Goal: Transaction & Acquisition: Download file/media

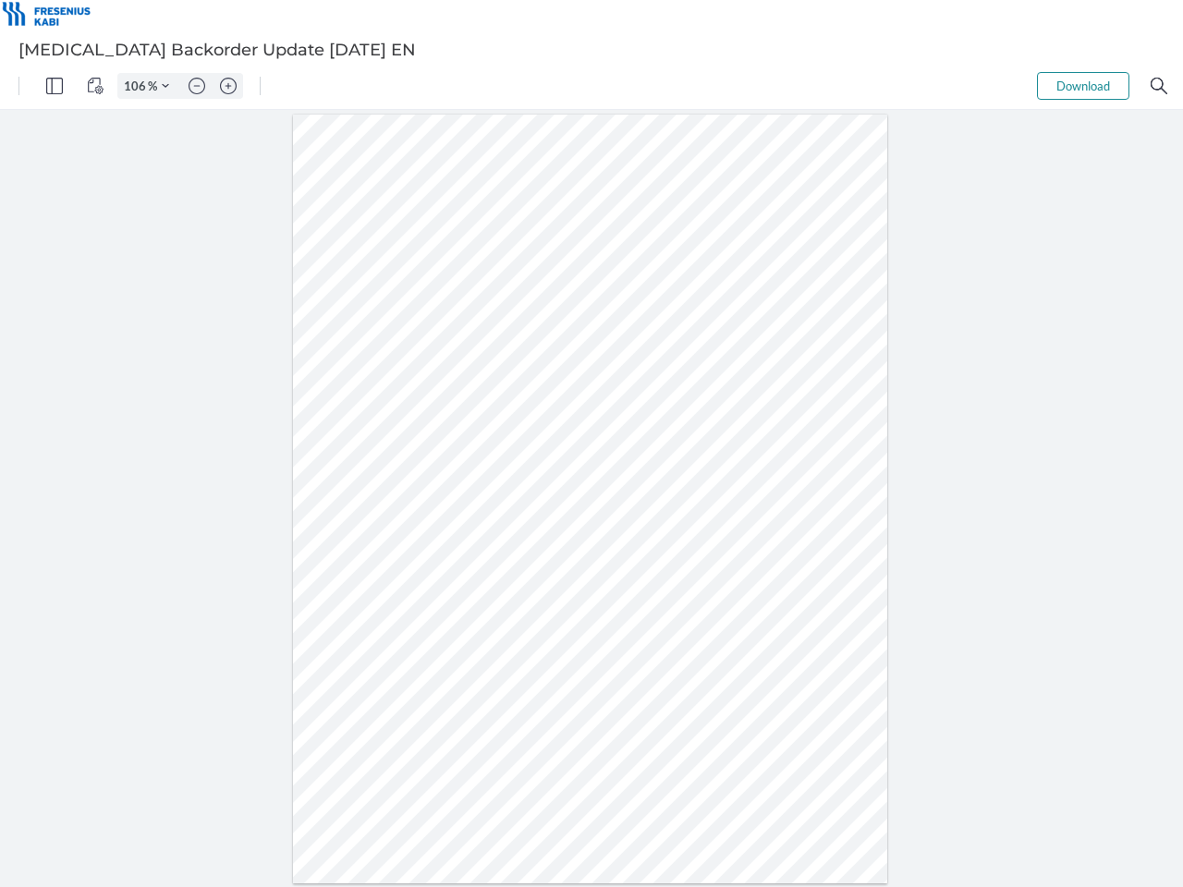
click at [55, 86] on img "Panel" at bounding box center [54, 86] width 17 height 17
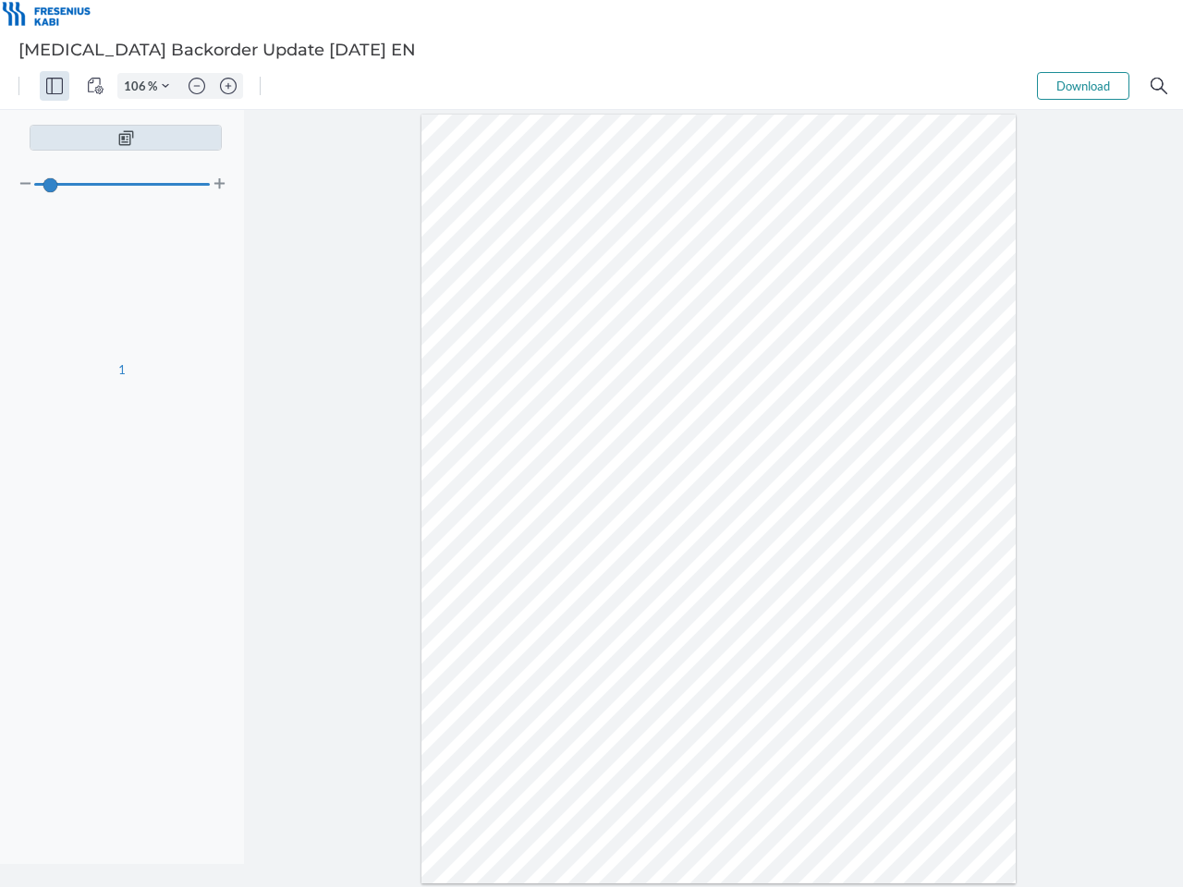
click at [95, 86] on img "View Controls" at bounding box center [95, 86] width 17 height 17
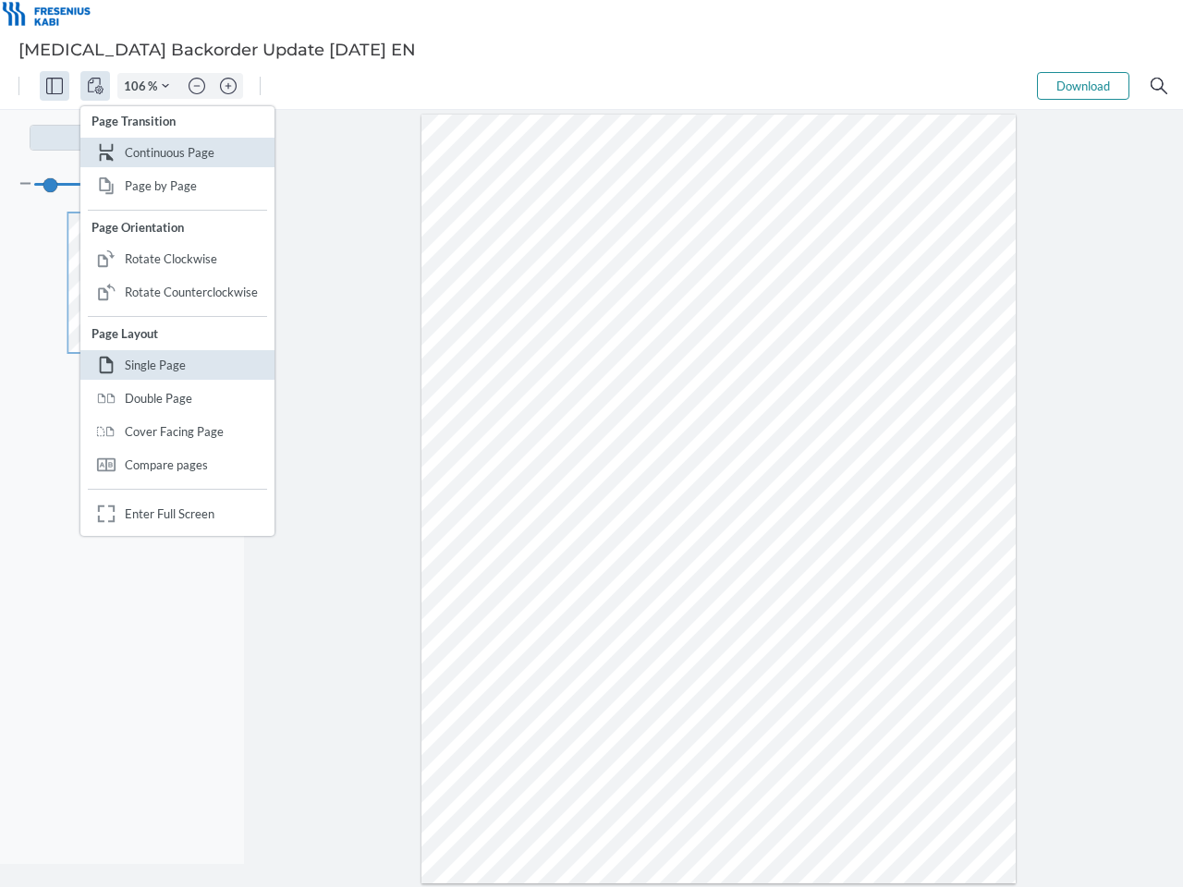
click at [138, 86] on input "106" at bounding box center [133, 86] width 30 height 17
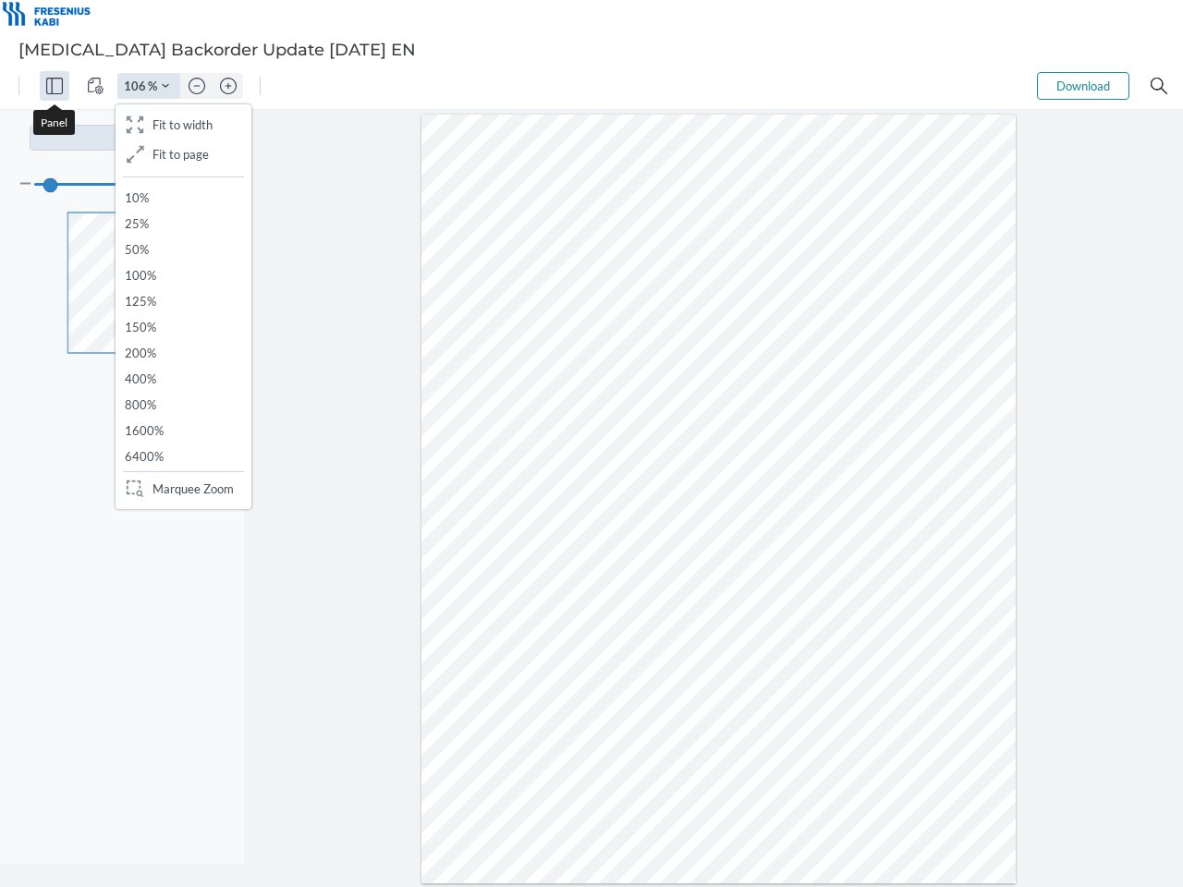
click at [165, 86] on img "Zoom Controls" at bounding box center [165, 85] width 7 height 7
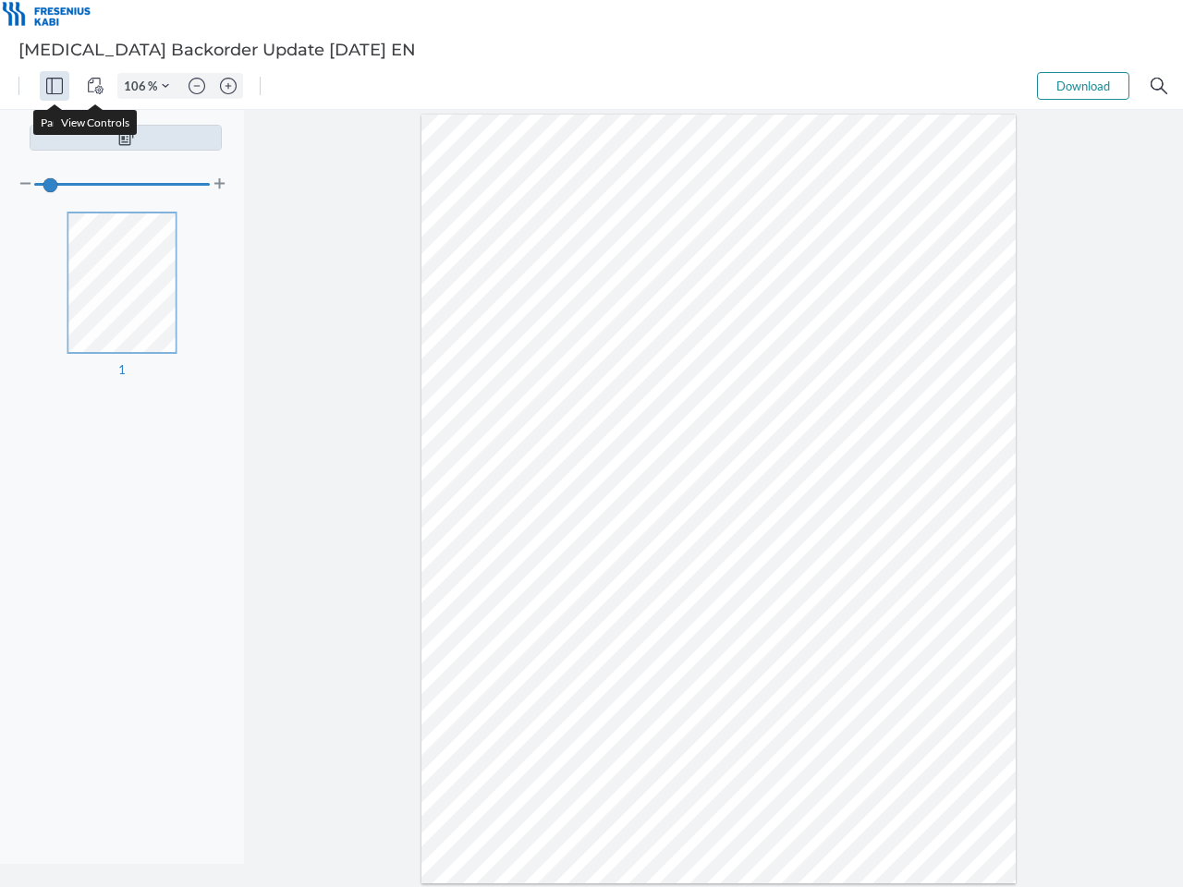
click at [197, 86] on img "Zoom out" at bounding box center [196, 86] width 17 height 17
click at [228, 86] on img "Zoom in" at bounding box center [228, 86] width 17 height 17
type input "106"
click at [1083, 86] on button "Download" at bounding box center [1083, 86] width 92 height 28
click at [1159, 86] on img "Search" at bounding box center [1158, 86] width 17 height 17
